Goal: Transaction & Acquisition: Purchase product/service

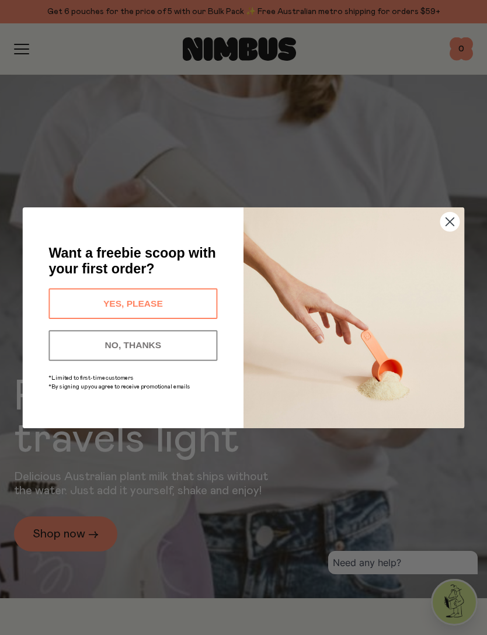
scroll to position [13, 0]
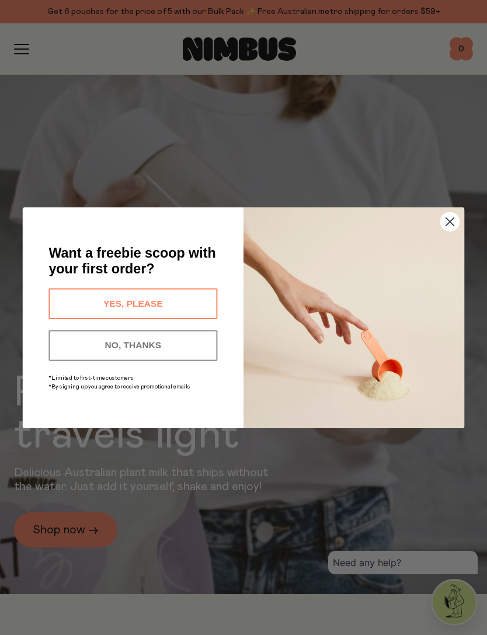
click at [449, 226] on circle "Close dialog" at bounding box center [450, 221] width 19 height 19
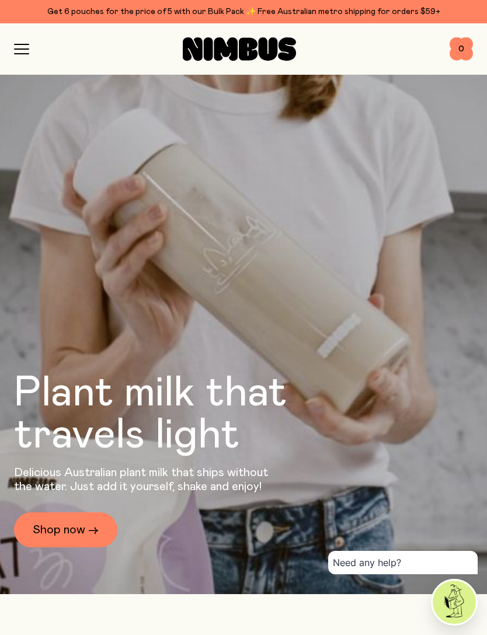
click at [79, 548] on link "Shop now →" at bounding box center [65, 529] width 103 height 35
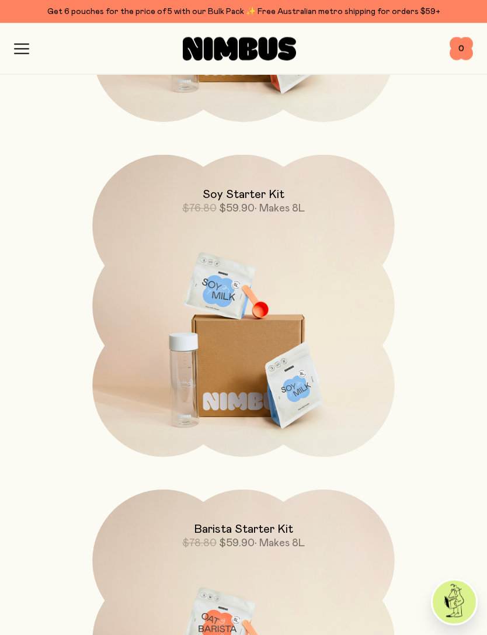
scroll to position [1901, 0]
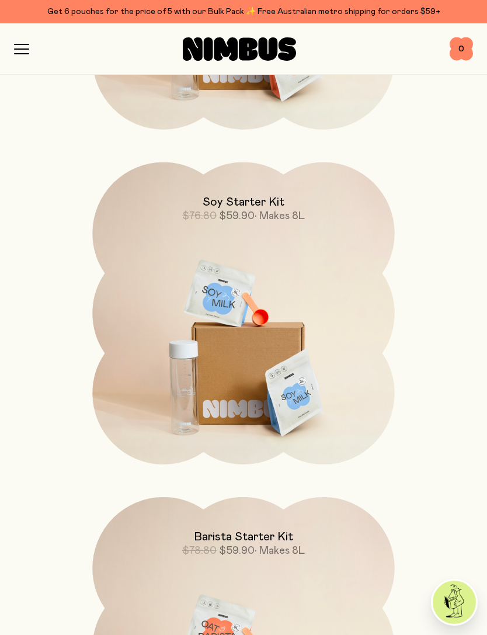
click at [307, 352] on img at bounding box center [243, 339] width 302 height 355
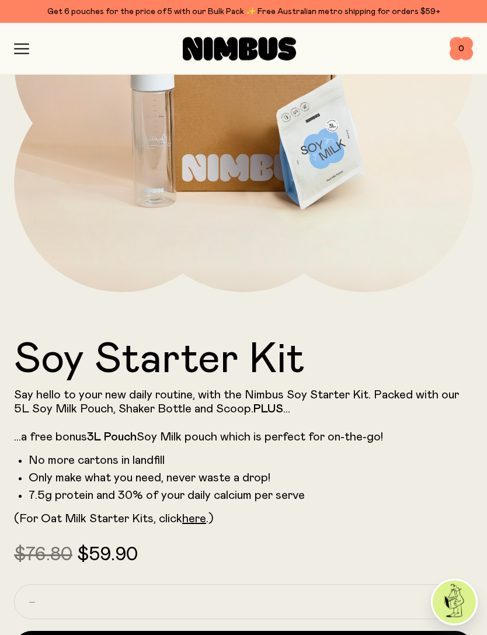
scroll to position [256, 0]
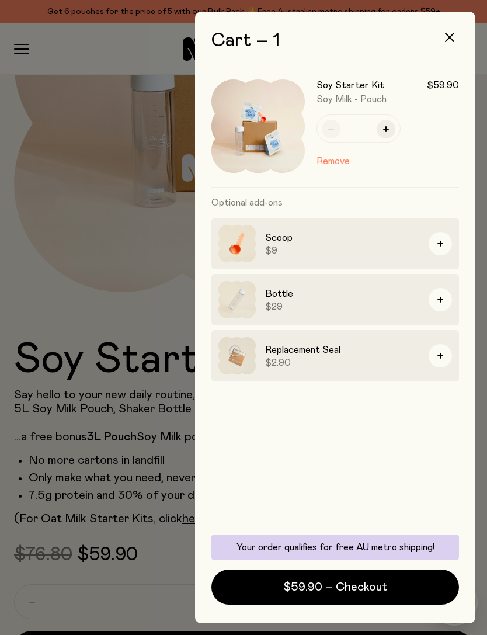
click at [452, 37] on icon "button" at bounding box center [449, 37] width 9 height 9
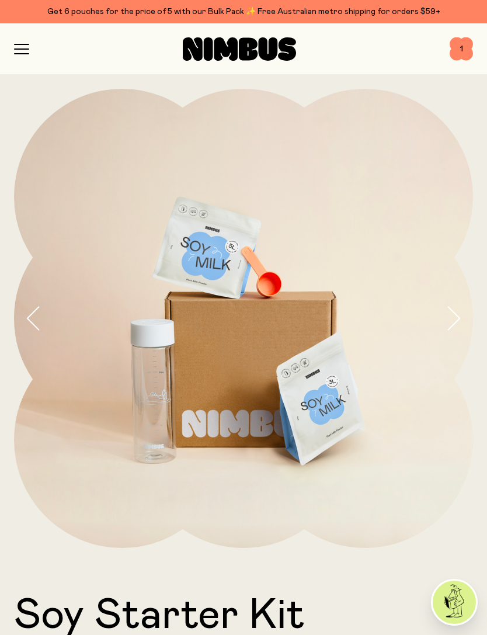
click at [278, 54] on icon at bounding box center [239, 48] width 113 height 23
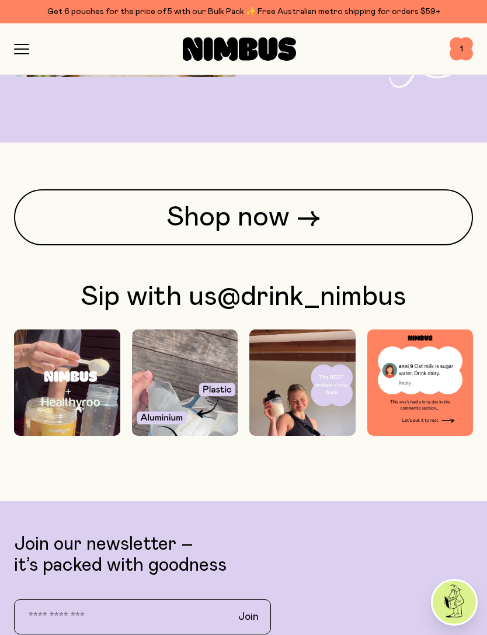
scroll to position [3709, 0]
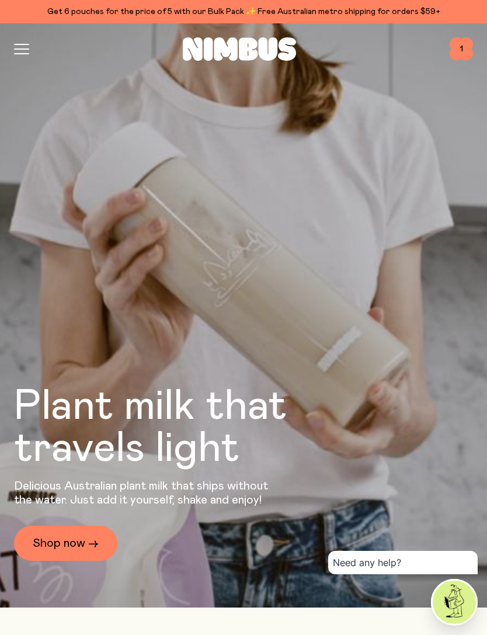
click at [78, 561] on link "Shop now →" at bounding box center [65, 543] width 103 height 35
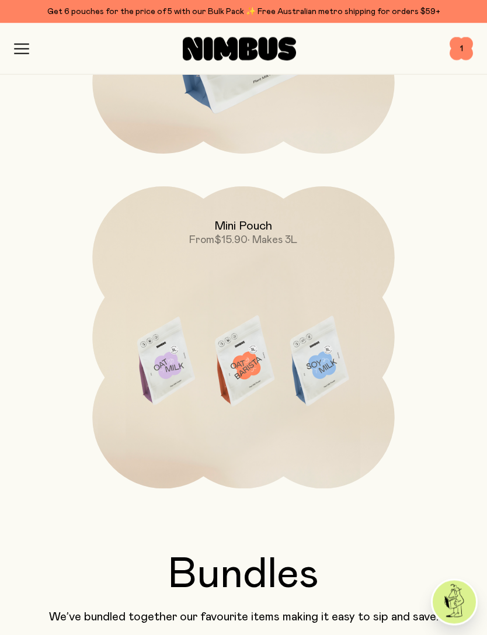
scroll to position [1068, 0]
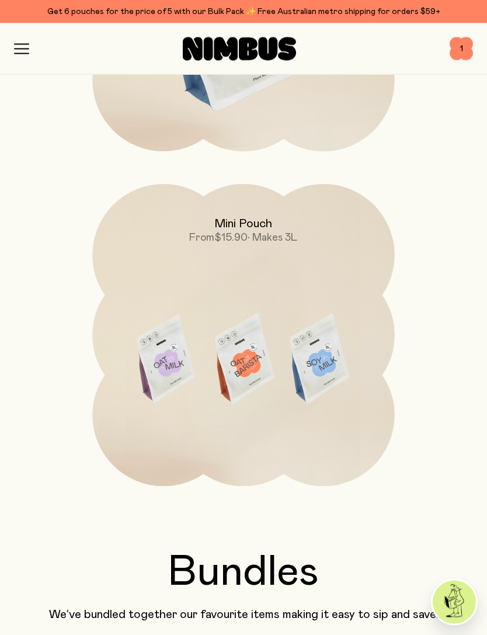
click at [269, 369] on img at bounding box center [243, 362] width 302 height 355
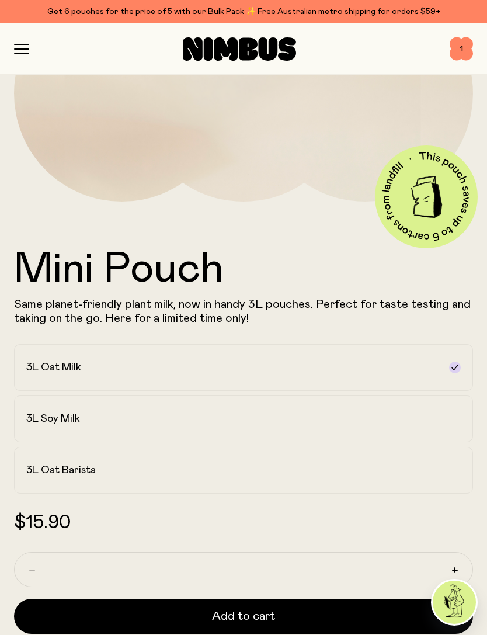
scroll to position [348, 0]
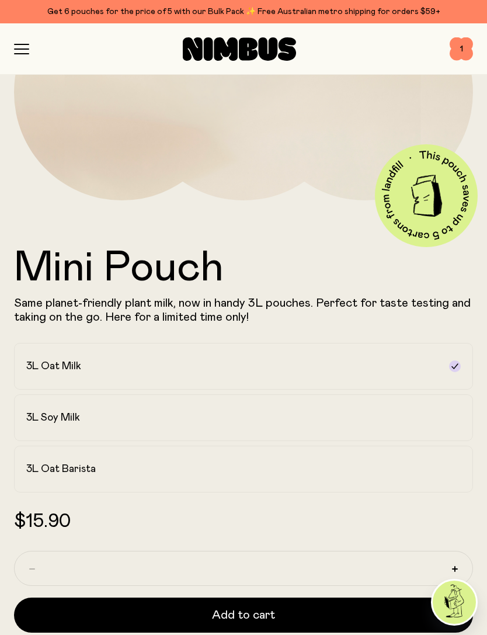
click at [420, 477] on label "3L Oat Barista" at bounding box center [243, 469] width 459 height 47
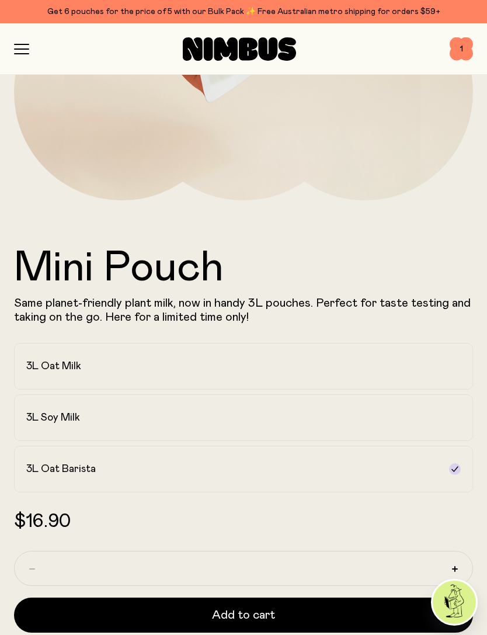
click at [303, 613] on button "Add to cart" at bounding box center [243, 615] width 459 height 35
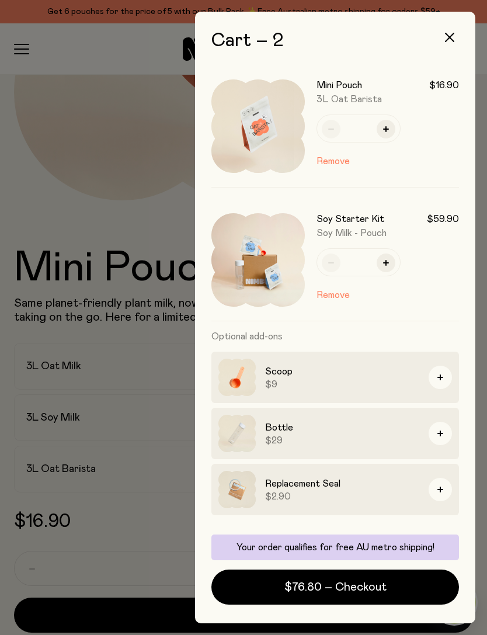
click at [373, 595] on span "$76.80 – Checkout" at bounding box center [336, 587] width 102 height 16
